Goal: Task Accomplishment & Management: Manage account settings

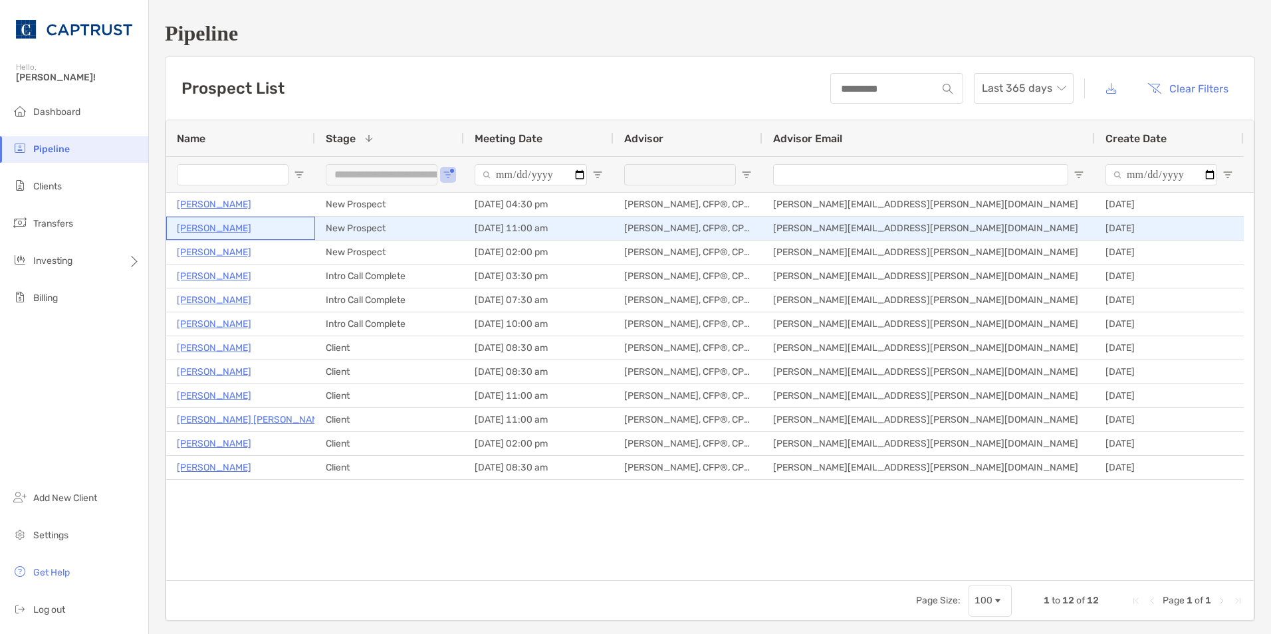
click at [209, 232] on p "Tom Ruane" at bounding box center [214, 228] width 74 height 17
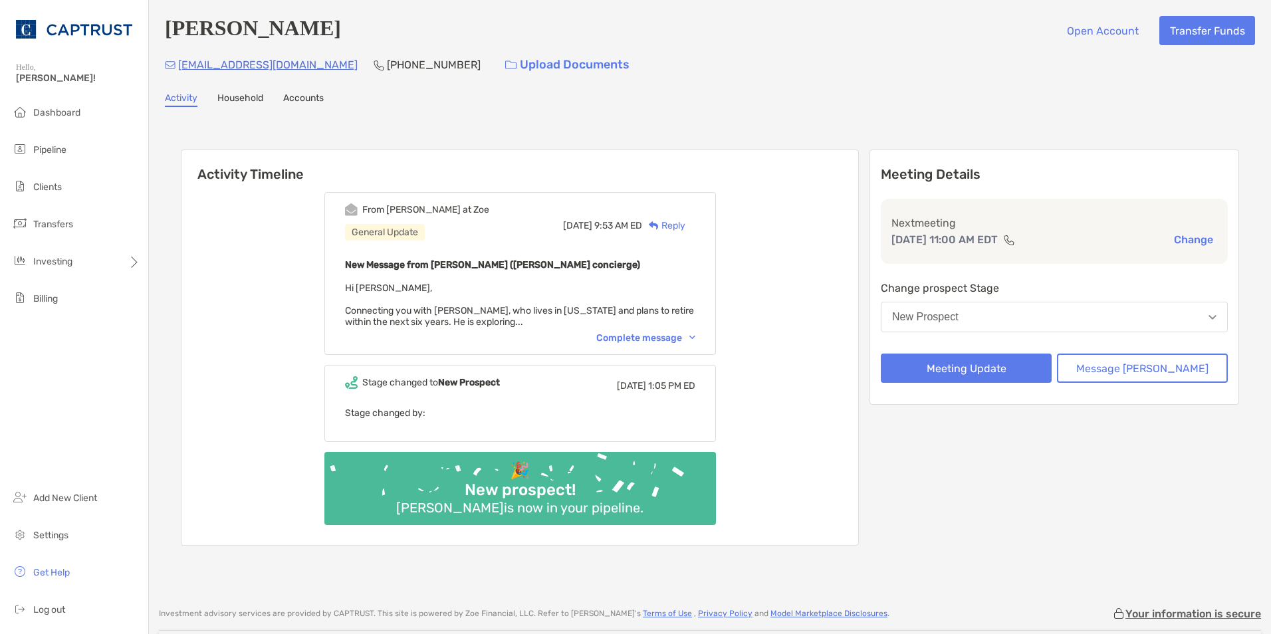
click at [690, 335] on div "Complete message" at bounding box center [645, 337] width 99 height 11
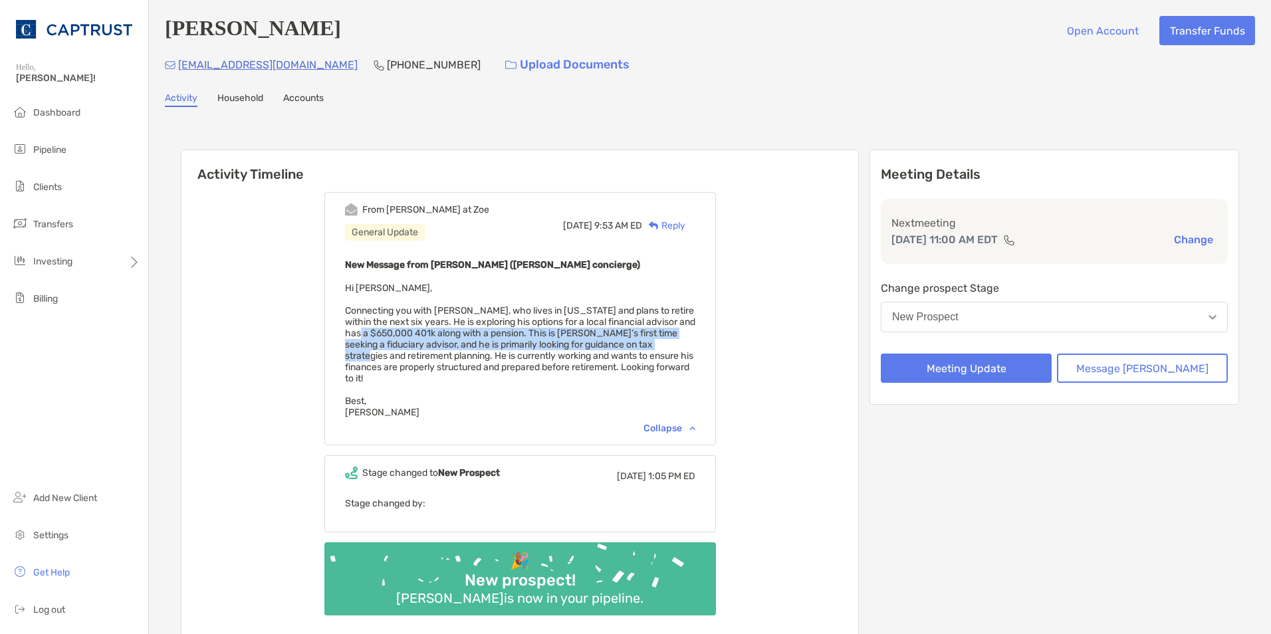
drag, startPoint x: 385, startPoint y: 336, endPoint x: 688, endPoint y: 349, distance: 303.5
click at [688, 349] on span "Hi [PERSON_NAME], Connecting you with [PERSON_NAME], who lives in [US_STATE] an…" at bounding box center [520, 351] width 350 height 136
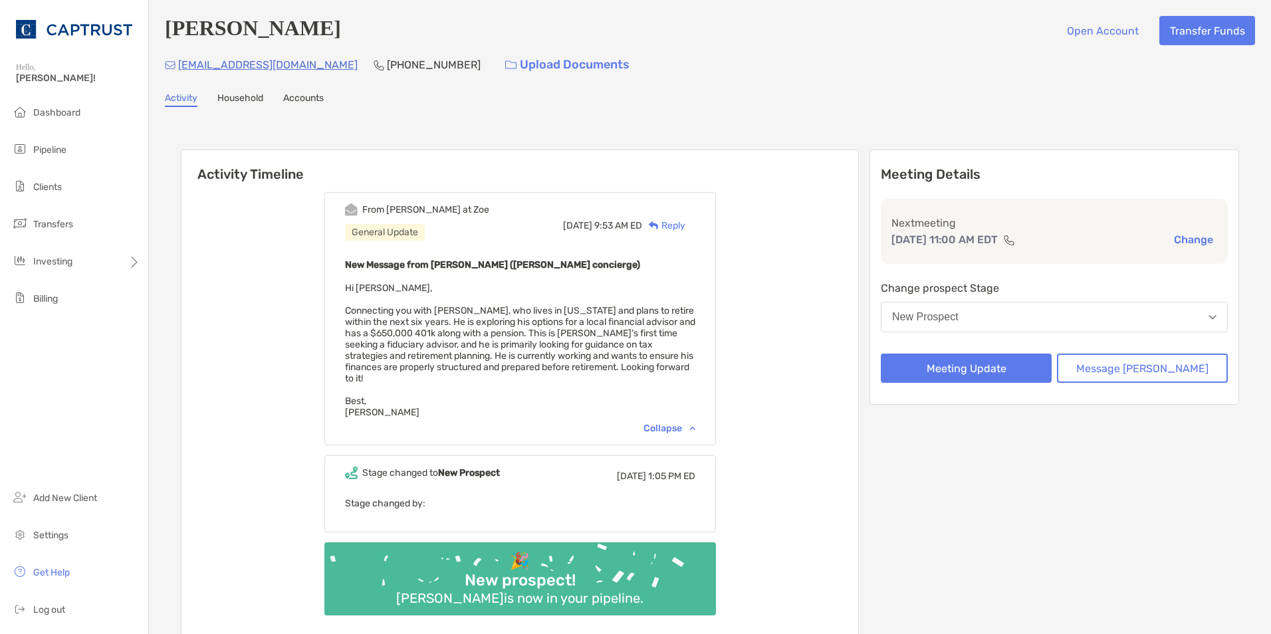
drag, startPoint x: 688, startPoint y: 349, endPoint x: 626, endPoint y: 352, distance: 61.9
click at [626, 352] on span "Hi Briana, Connecting you with Tom Ruane, who lives in Virginia and plans to re…" at bounding box center [520, 351] width 350 height 136
drag, startPoint x: 376, startPoint y: 359, endPoint x: 693, endPoint y: 361, distance: 317.1
click at [693, 361] on span "Hi Briana, Connecting you with Tom Ruane, who lives in Virginia and plans to re…" at bounding box center [520, 351] width 350 height 136
drag, startPoint x: 693, startPoint y: 361, endPoint x: 590, endPoint y: 364, distance: 103.1
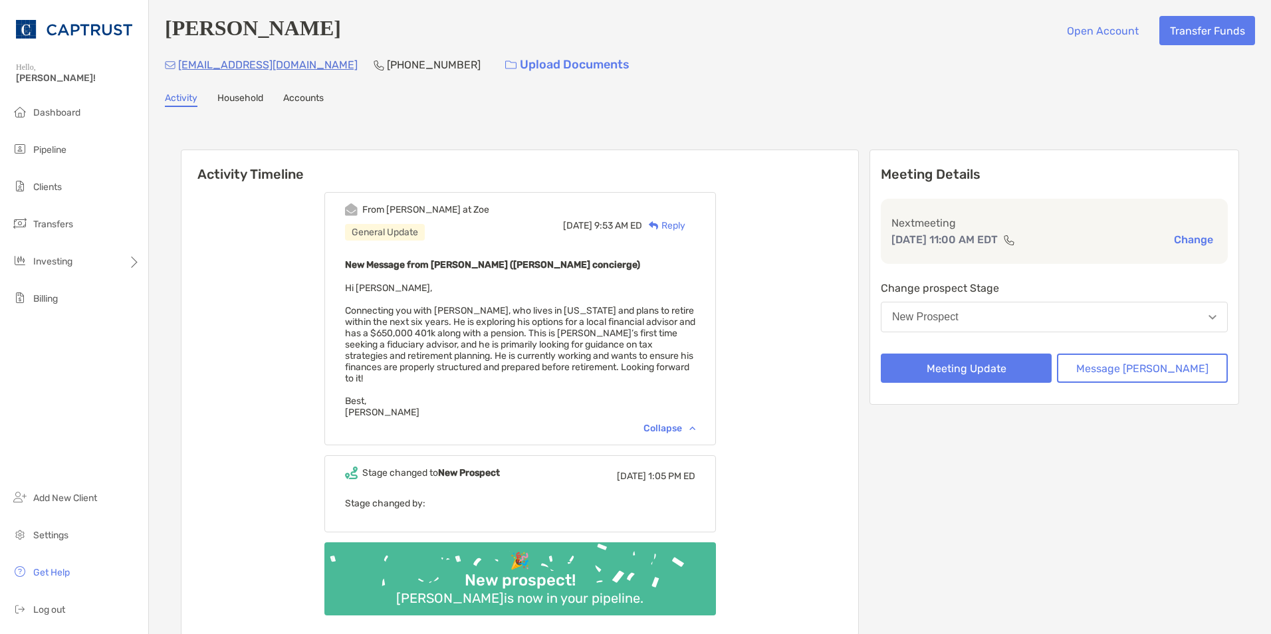
click at [590, 364] on span "Hi Briana, Connecting you with Tom Ruane, who lives in Virginia and plans to re…" at bounding box center [520, 351] width 350 height 136
drag, startPoint x: 411, startPoint y: 368, endPoint x: 643, endPoint y: 368, distance: 232.0
click at [643, 368] on span "Hi Briana, Connecting you with Tom Ruane, who lives in Virginia and plans to re…" at bounding box center [520, 351] width 350 height 136
drag, startPoint x: 643, startPoint y: 368, endPoint x: 535, endPoint y: 370, distance: 107.7
click at [535, 370] on span "Hi Briana, Connecting you with Tom Ruane, who lives in Virginia and plans to re…" at bounding box center [520, 351] width 350 height 136
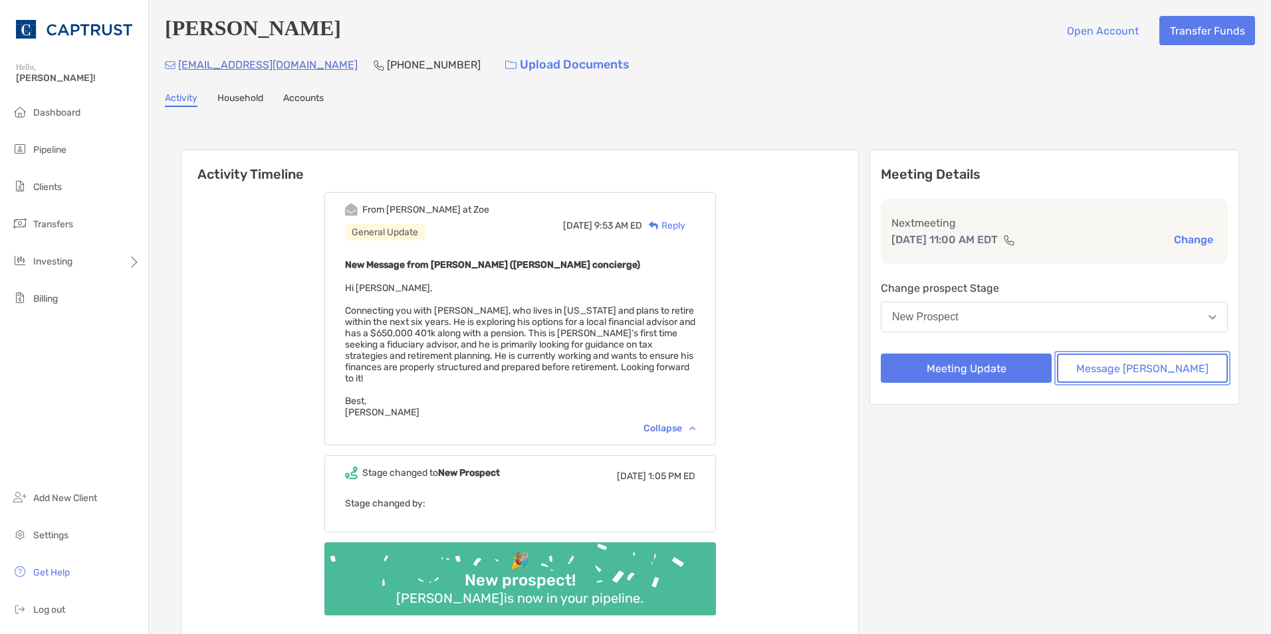
click at [1143, 372] on button "Message Zoe" at bounding box center [1142, 368] width 171 height 29
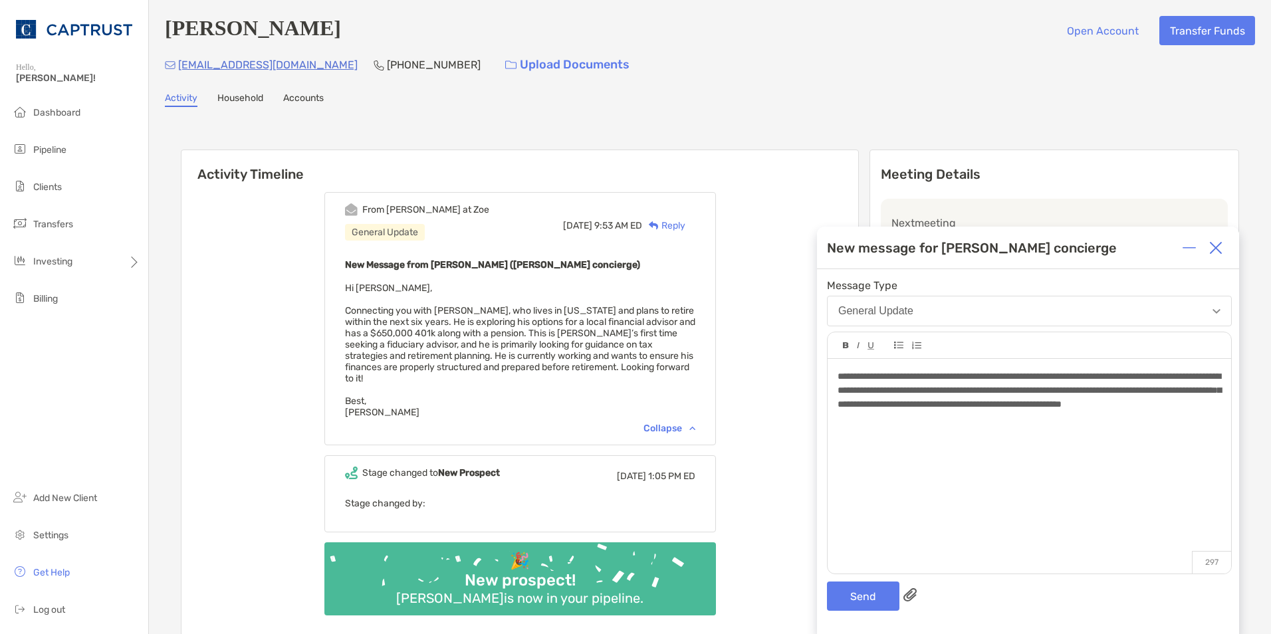
click at [838, 379] on span "**********" at bounding box center [1030, 390] width 384 height 37
click at [867, 600] on button "Send" at bounding box center [863, 596] width 72 height 29
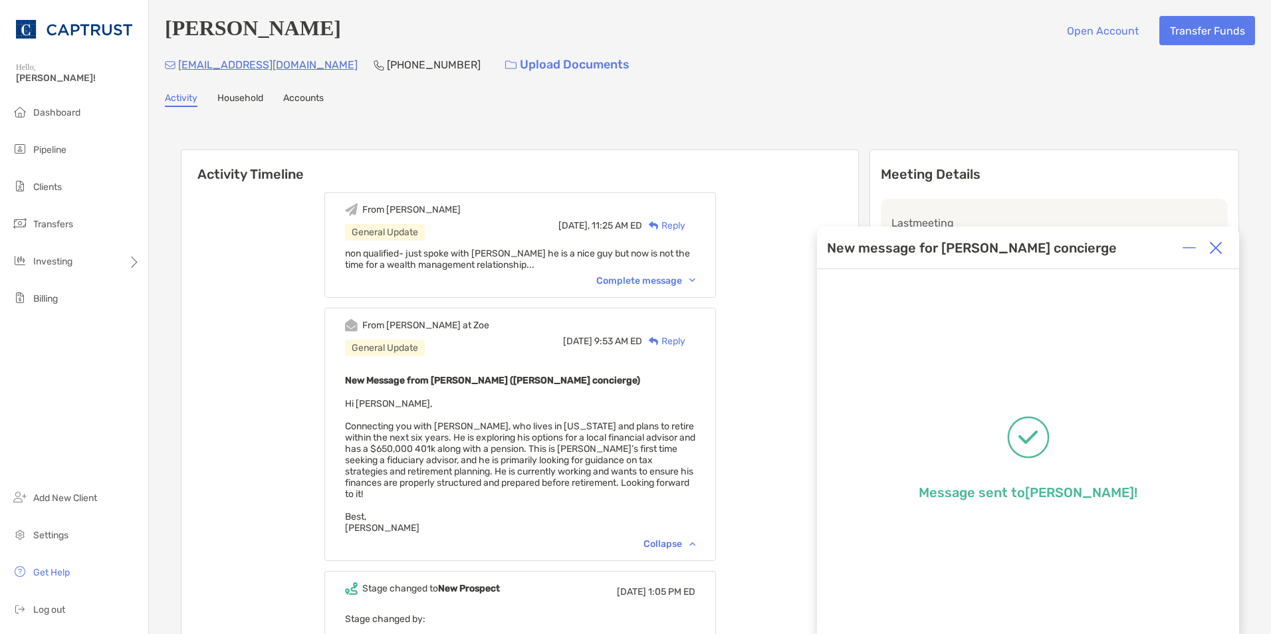
click at [1218, 248] on img at bounding box center [1215, 247] width 13 height 13
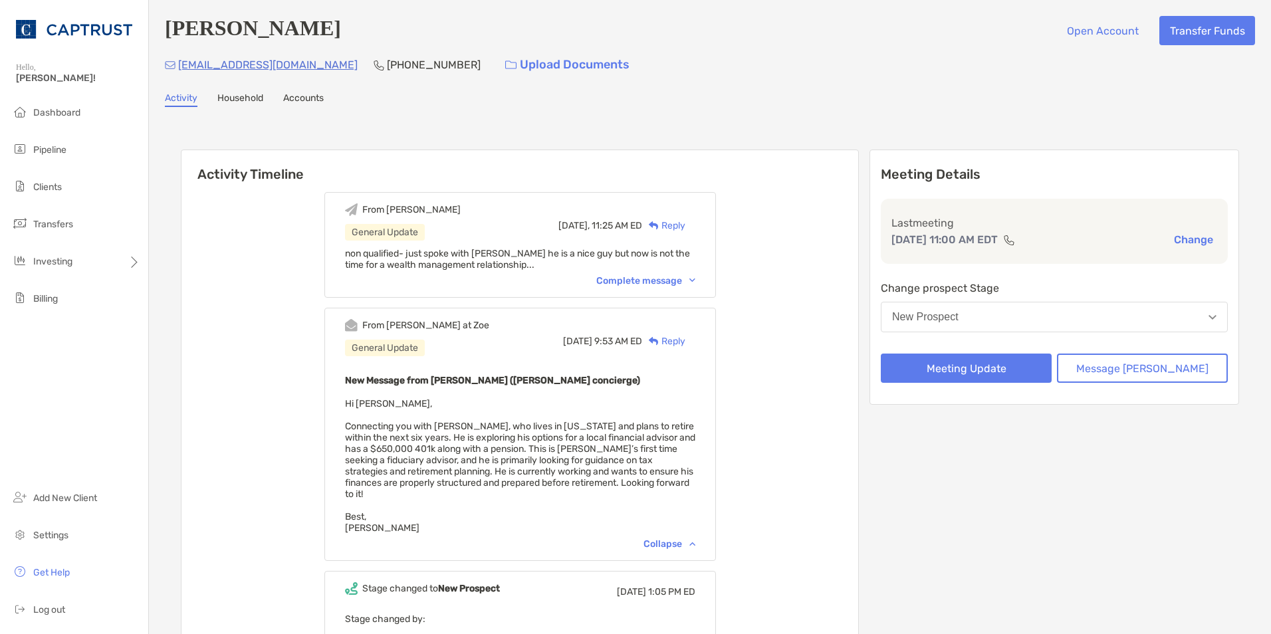
click at [1059, 314] on button "New Prospect" at bounding box center [1054, 317] width 347 height 31
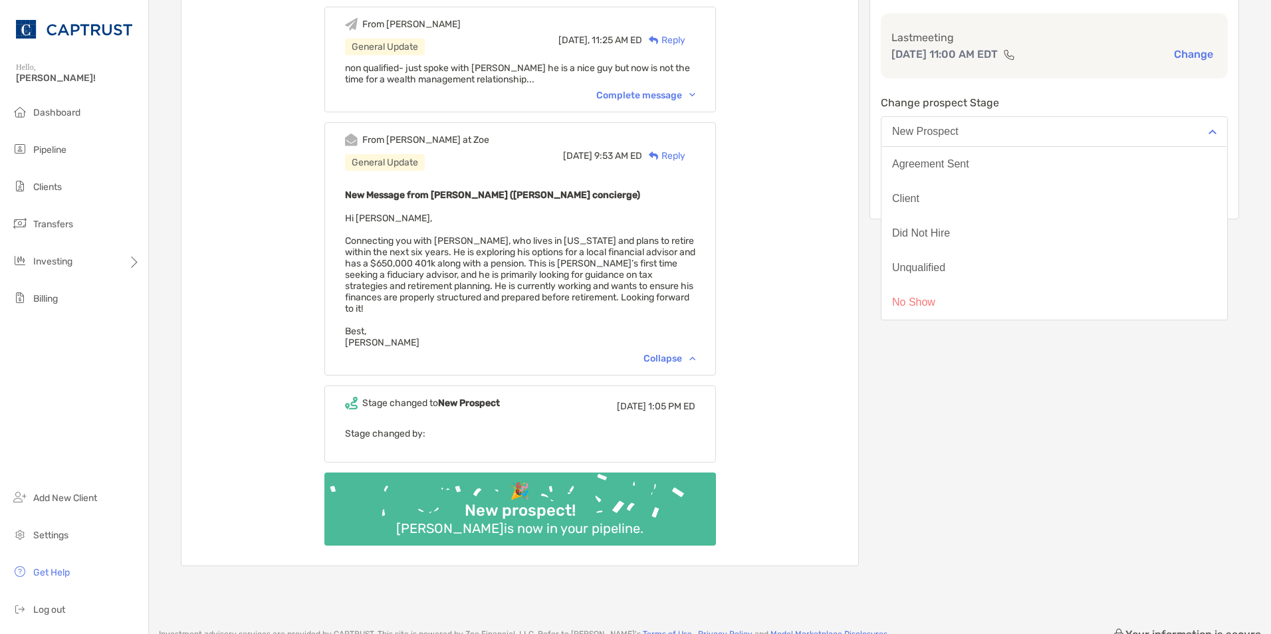
scroll to position [199, 0]
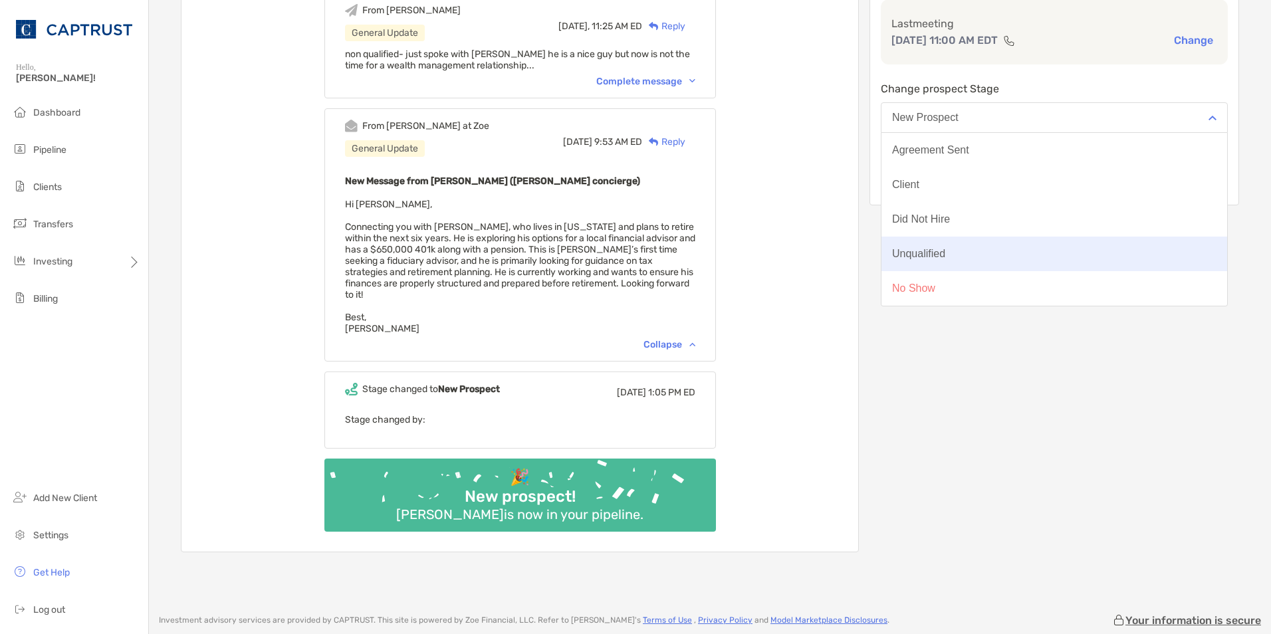
click at [1026, 258] on button "Unqualified" at bounding box center [1055, 254] width 346 height 35
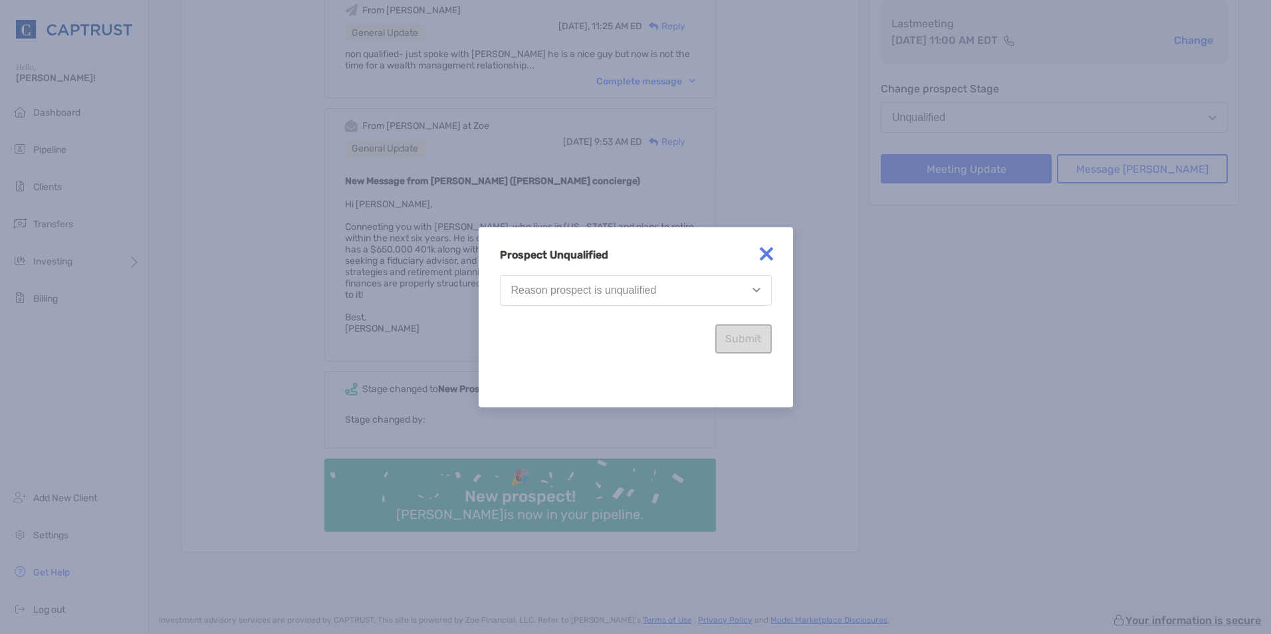
click at [662, 293] on button "Reason prospect is unqualified" at bounding box center [636, 290] width 272 height 31
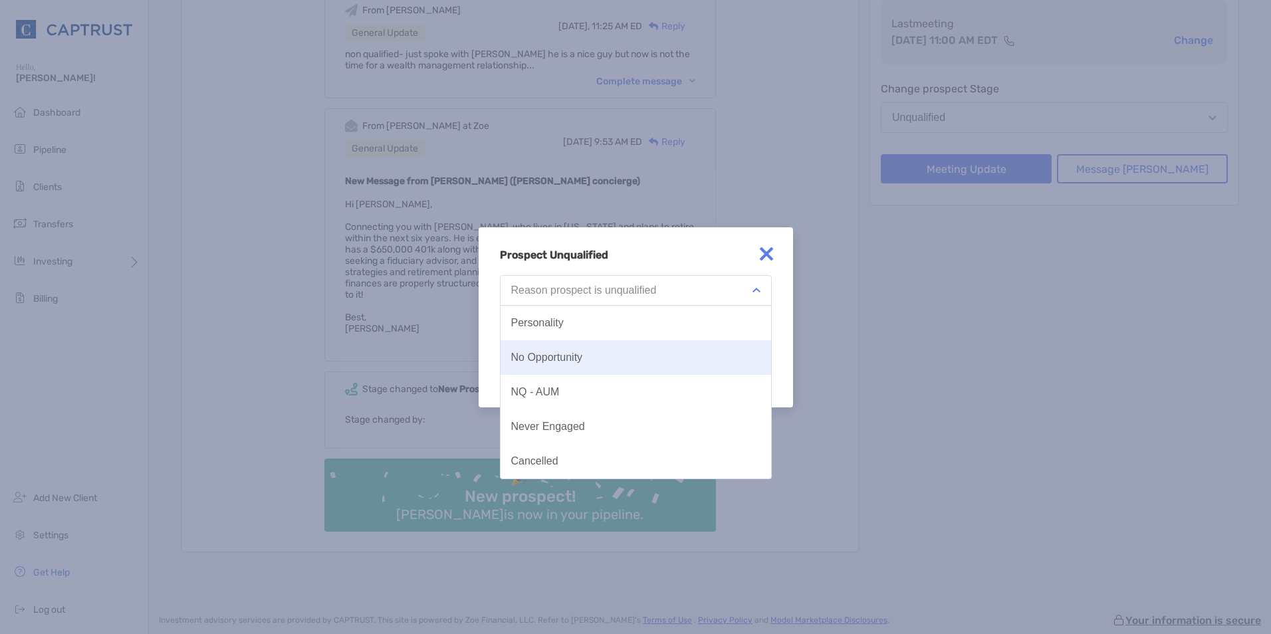
click at [604, 357] on button "No Opportunity" at bounding box center [636, 357] width 271 height 35
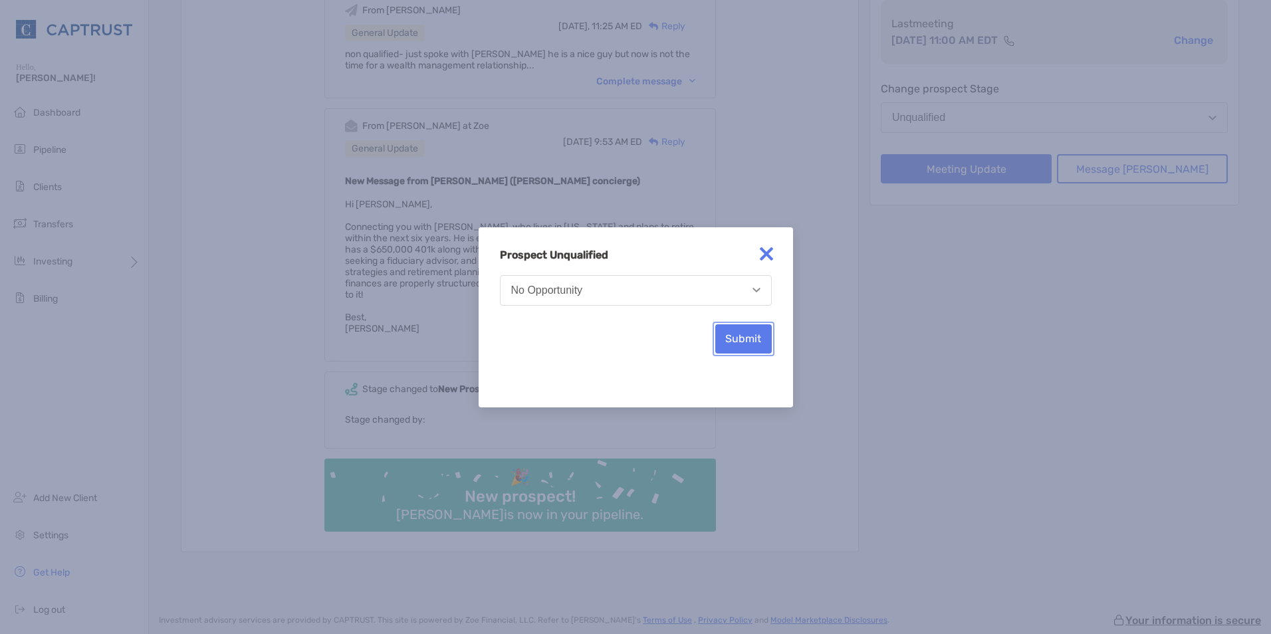
click at [743, 347] on button "Submit" at bounding box center [743, 338] width 57 height 29
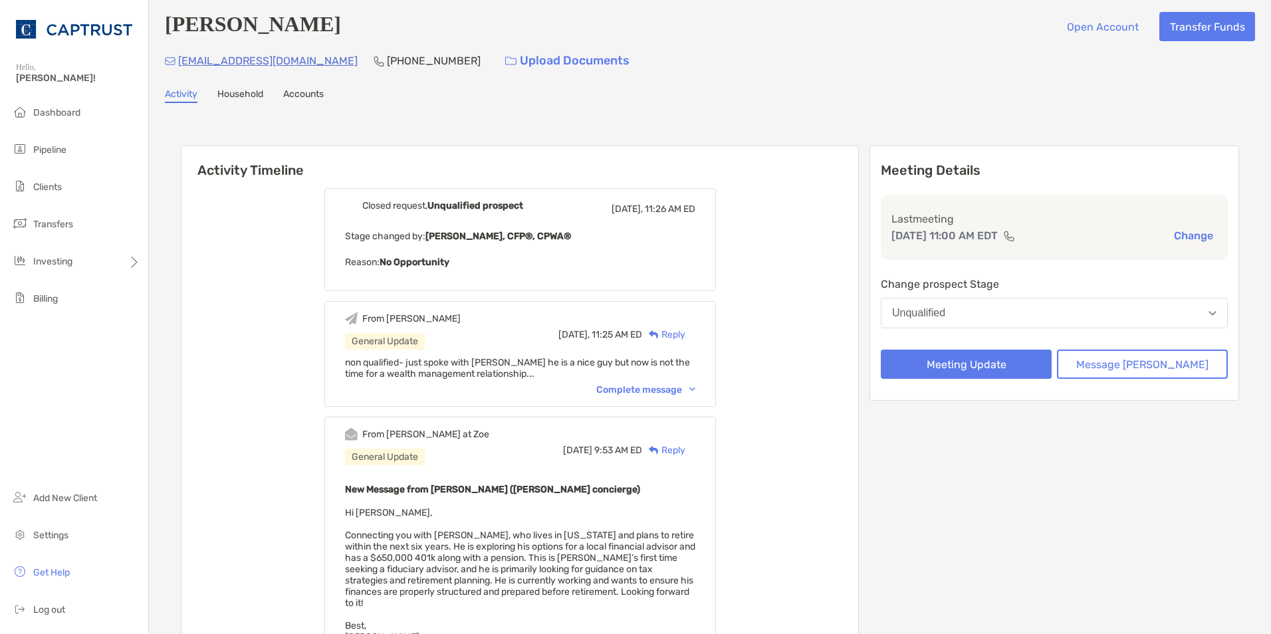
scroll to position [0, 0]
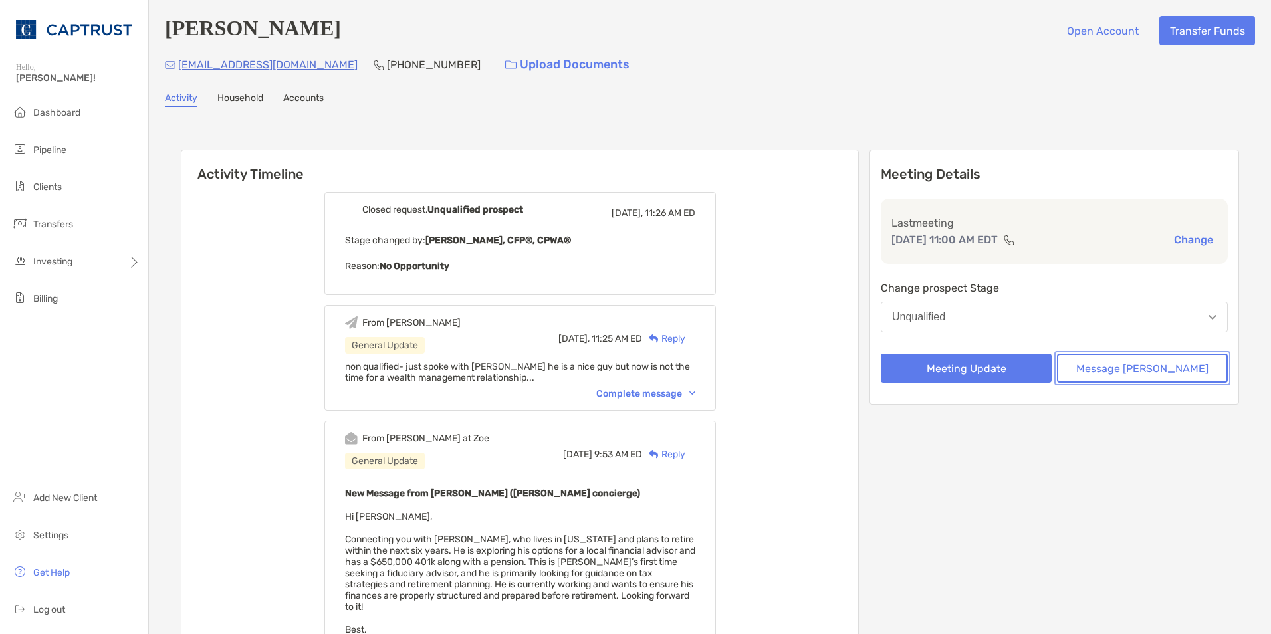
click at [1141, 378] on button "Message [PERSON_NAME]" at bounding box center [1142, 368] width 171 height 29
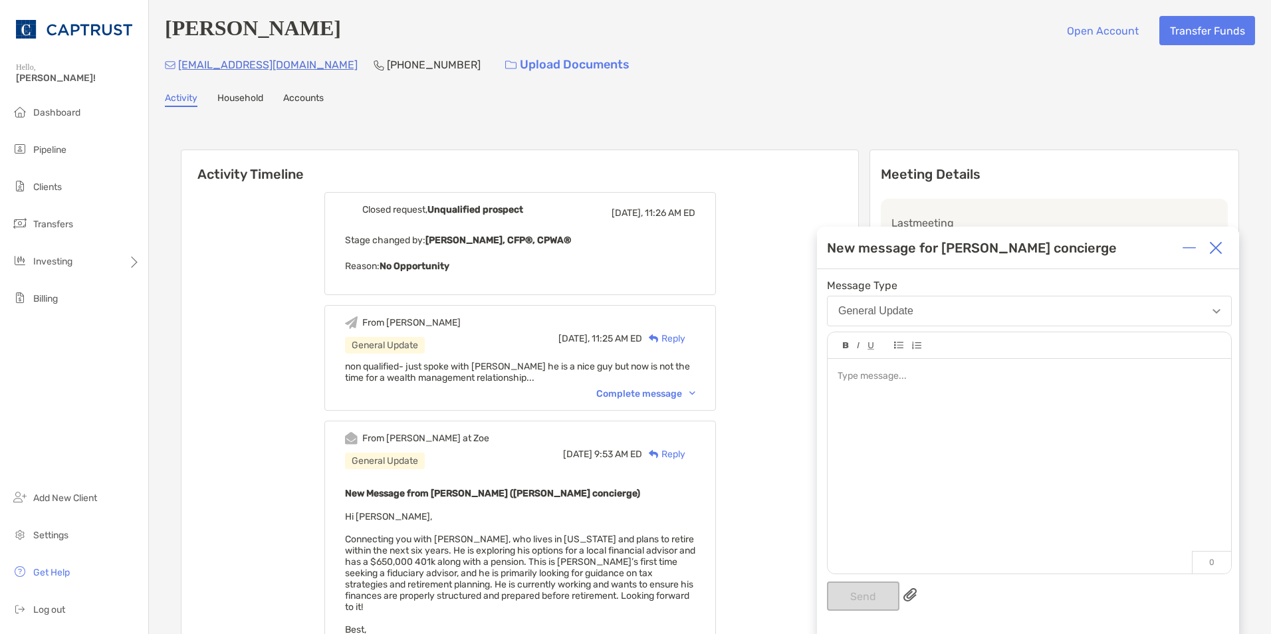
click at [941, 383] on div at bounding box center [1029, 377] width 383 height 14
click at [879, 598] on button "Send" at bounding box center [863, 596] width 72 height 29
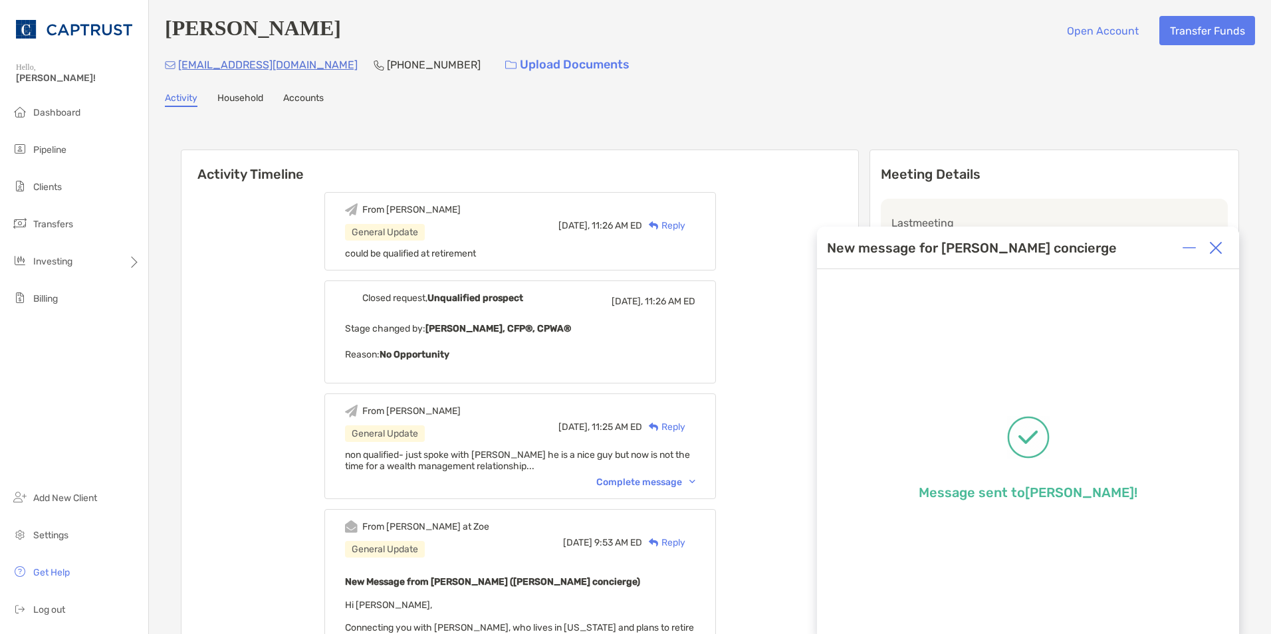
click at [1218, 247] on img at bounding box center [1215, 247] width 13 height 13
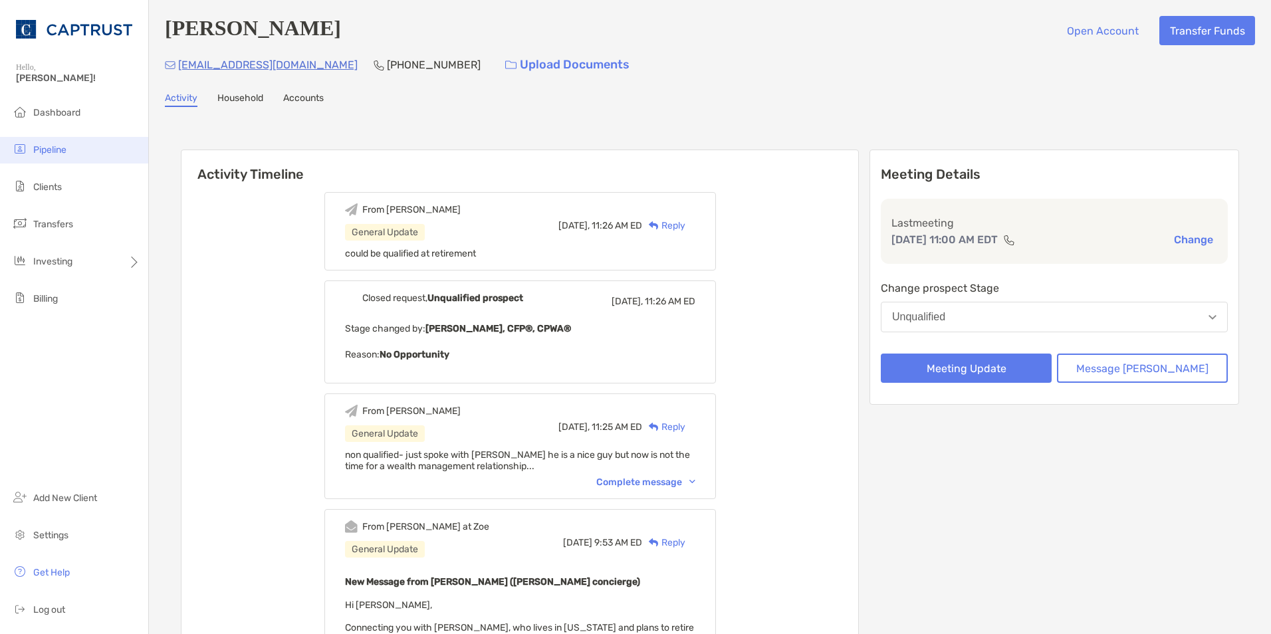
click at [62, 145] on span "Pipeline" at bounding box center [49, 149] width 33 height 11
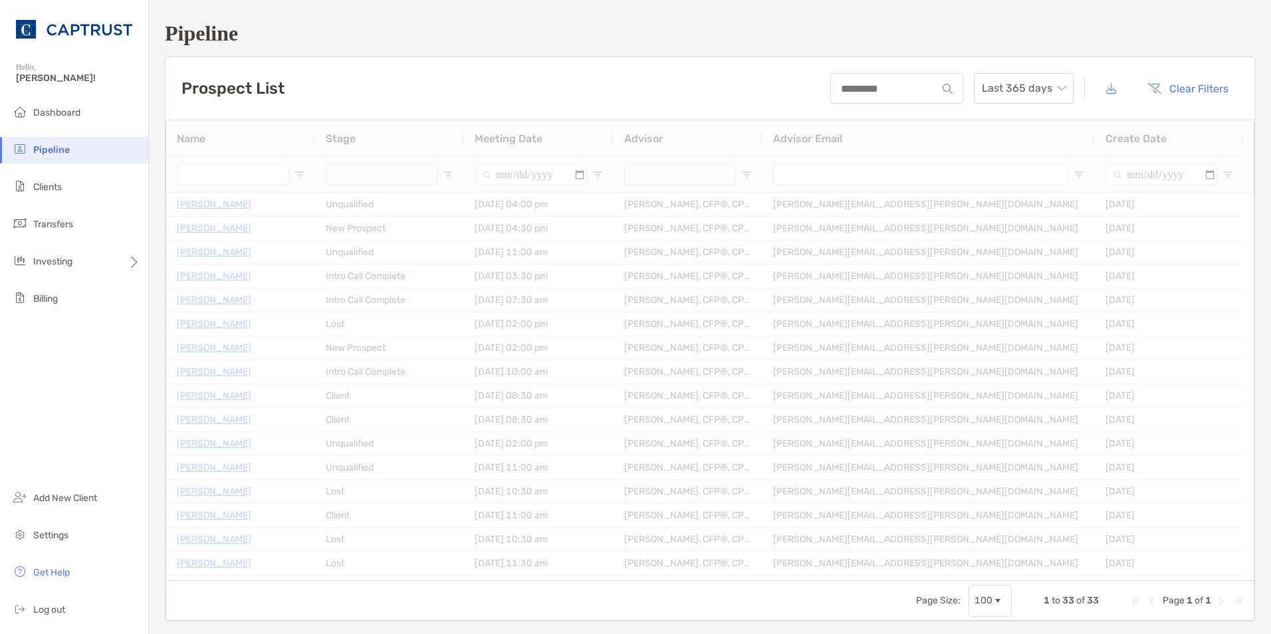
type input "**********"
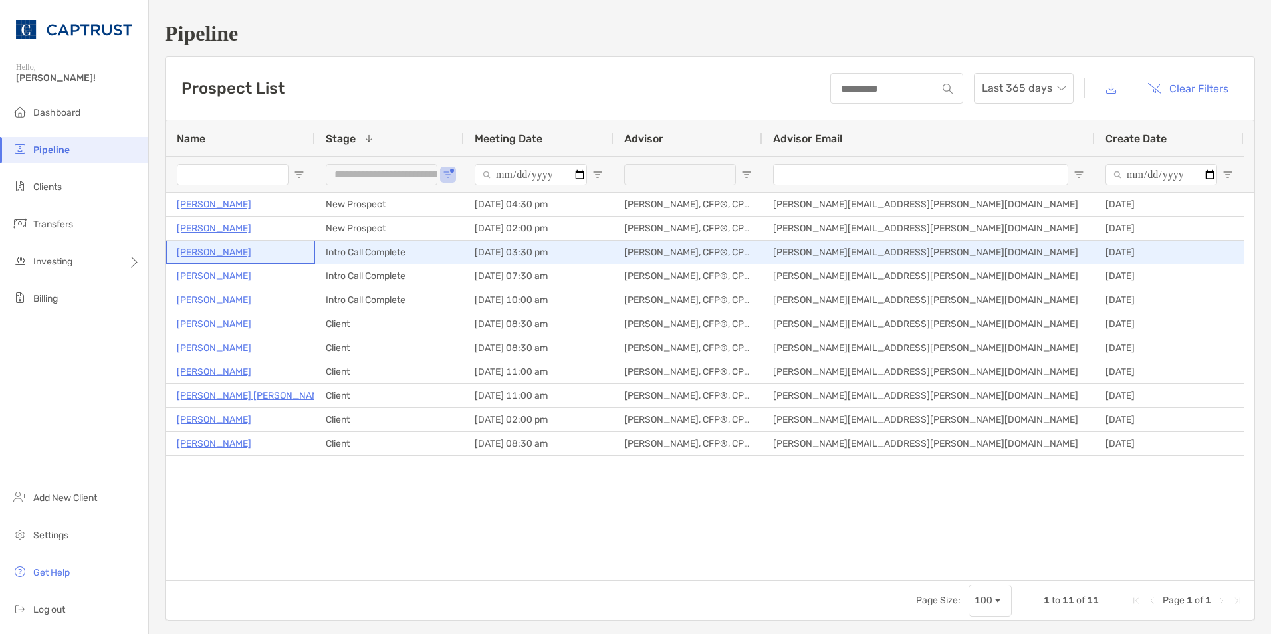
click at [225, 255] on p "[PERSON_NAME]" at bounding box center [214, 252] width 74 height 17
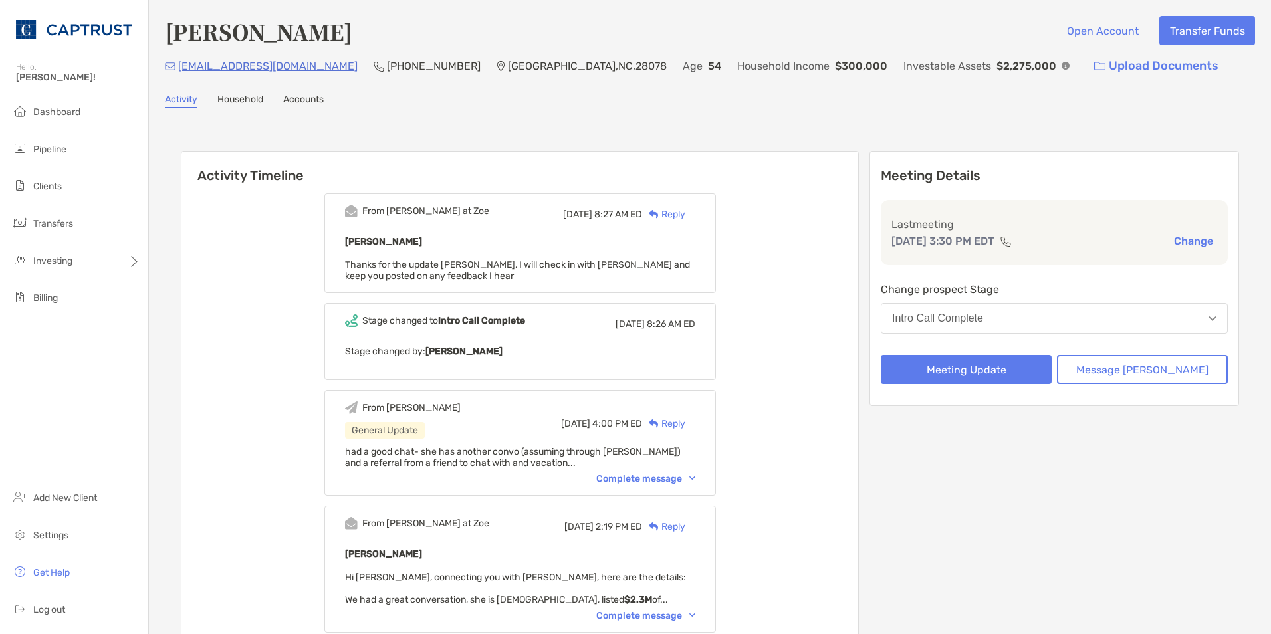
click at [695, 480] on img at bounding box center [692, 479] width 6 height 4
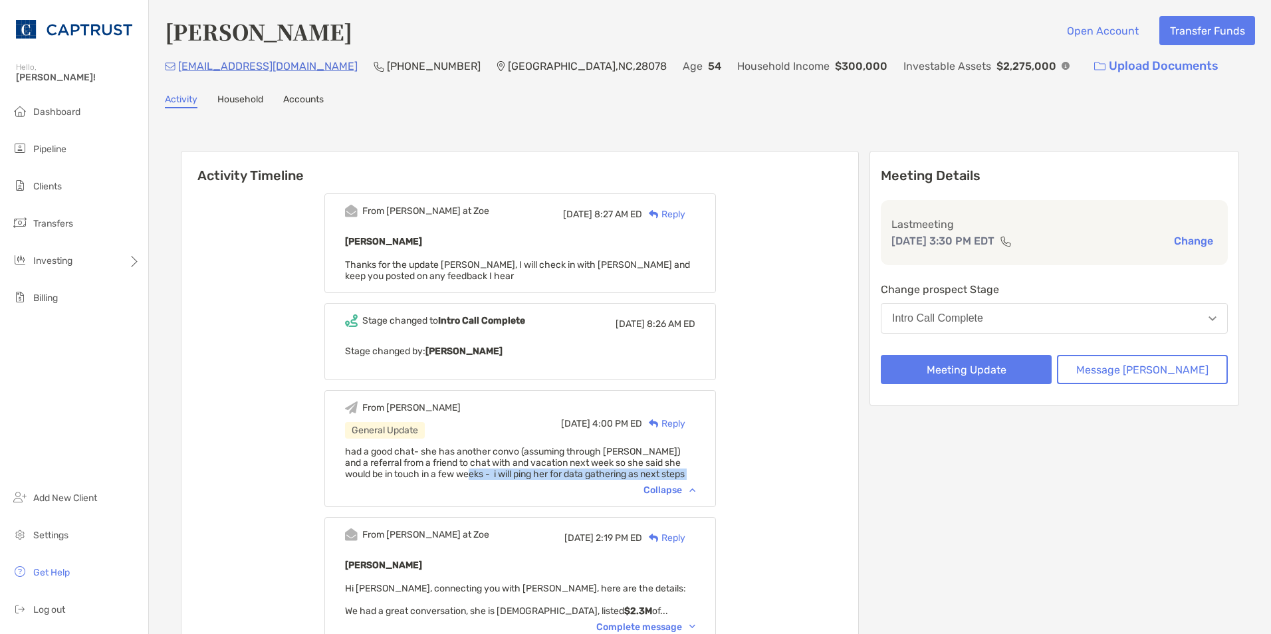
drag, startPoint x: 481, startPoint y: 471, endPoint x: 616, endPoint y: 487, distance: 135.9
click at [616, 487] on div "From [PERSON_NAME] General Update [DATE] 4:00 PM ED Reply had a good chat- she …" at bounding box center [520, 448] width 392 height 117
drag, startPoint x: 616, startPoint y: 487, endPoint x: 615, endPoint y: 475, distance: 12.0
click at [615, 475] on span "had a good chat- she has another convo (assuming through [PERSON_NAME]) and a r…" at bounding box center [515, 463] width 340 height 34
